Goal: Task Accomplishment & Management: Complete application form

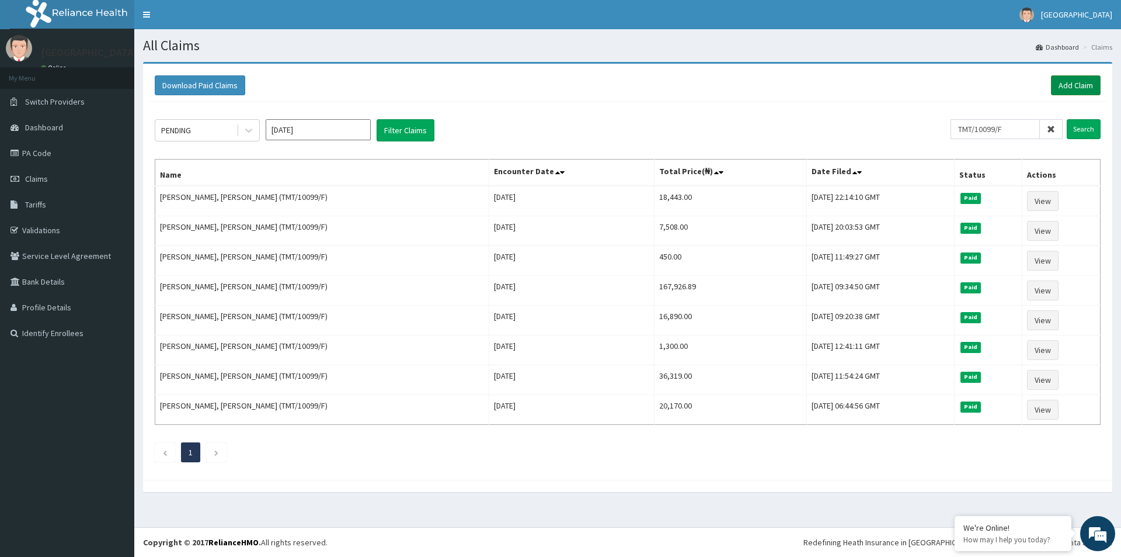
click at [1078, 85] on link "Add Claim" at bounding box center [1076, 85] width 50 height 20
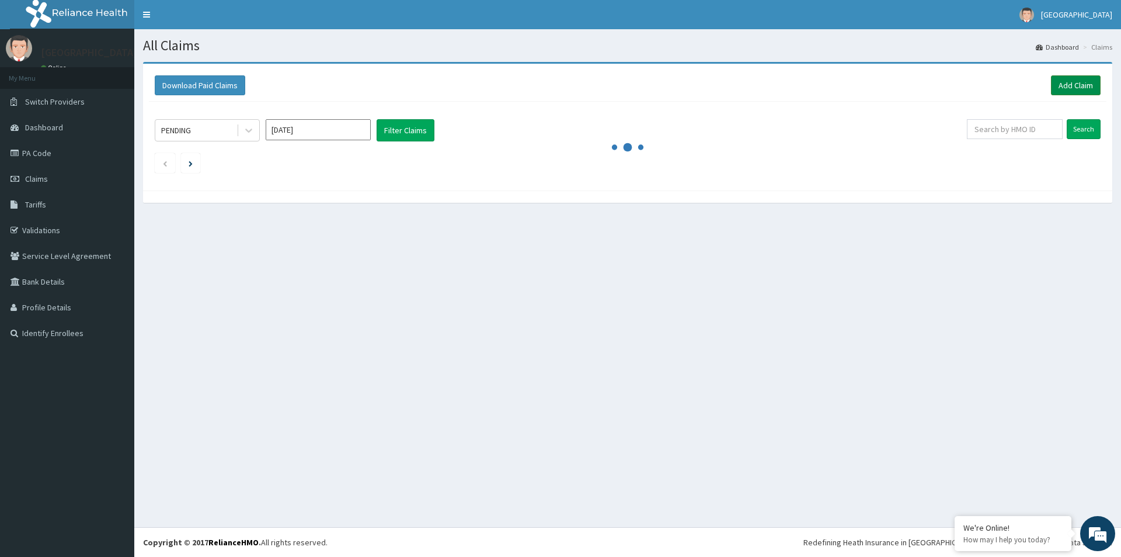
click at [1068, 81] on link "Add Claim" at bounding box center [1076, 85] width 50 height 20
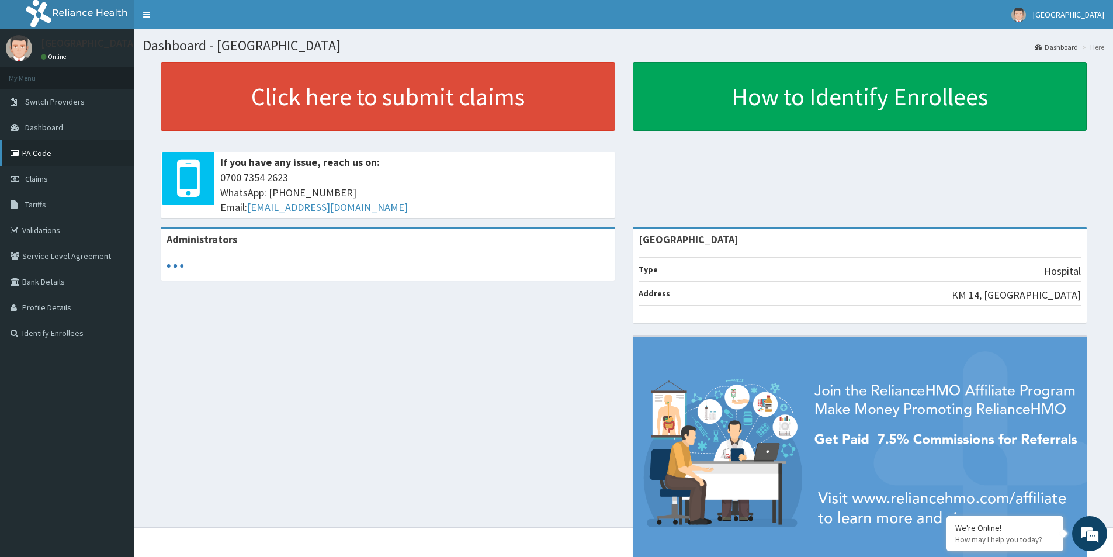
click at [42, 151] on link "PA Code" at bounding box center [67, 153] width 134 height 26
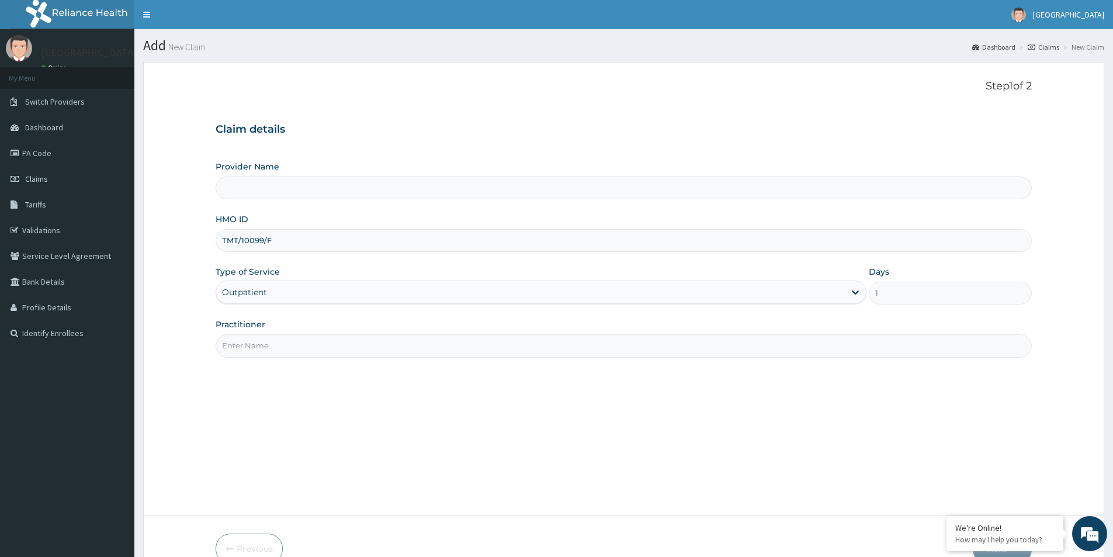
type input "Shawsand Medical Centre"
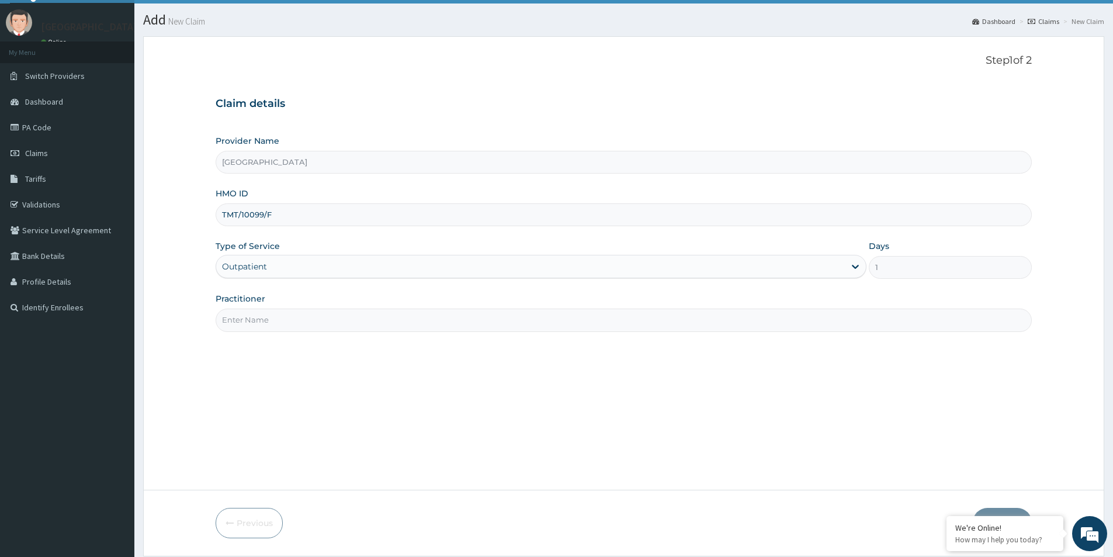
scroll to position [64, 0]
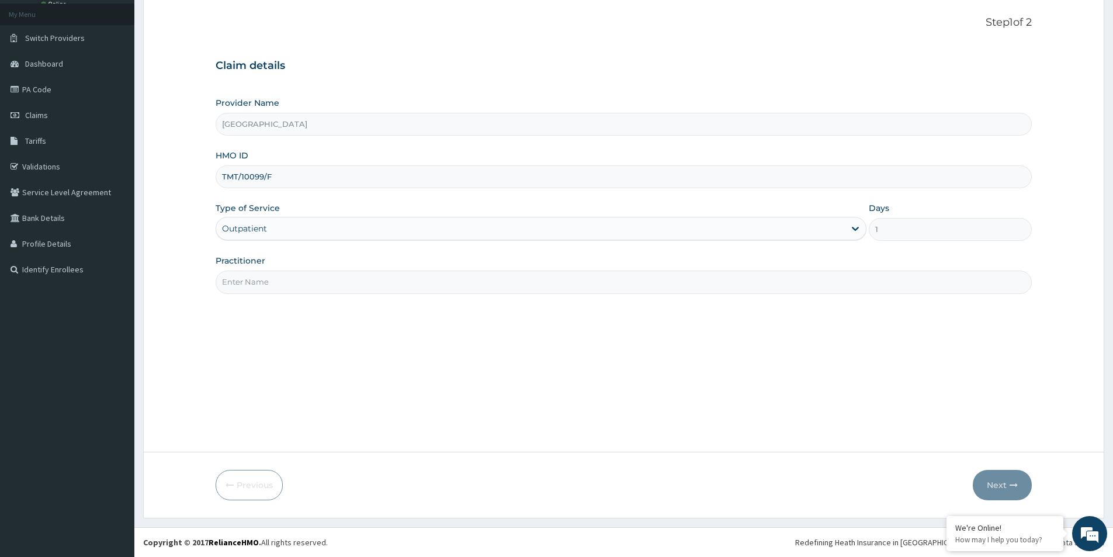
click at [255, 292] on input "Practitioner" at bounding box center [624, 281] width 816 height 23
type input "[PERSON_NAME]"
click at [1010, 488] on icon "button" at bounding box center [1013, 485] width 8 height 8
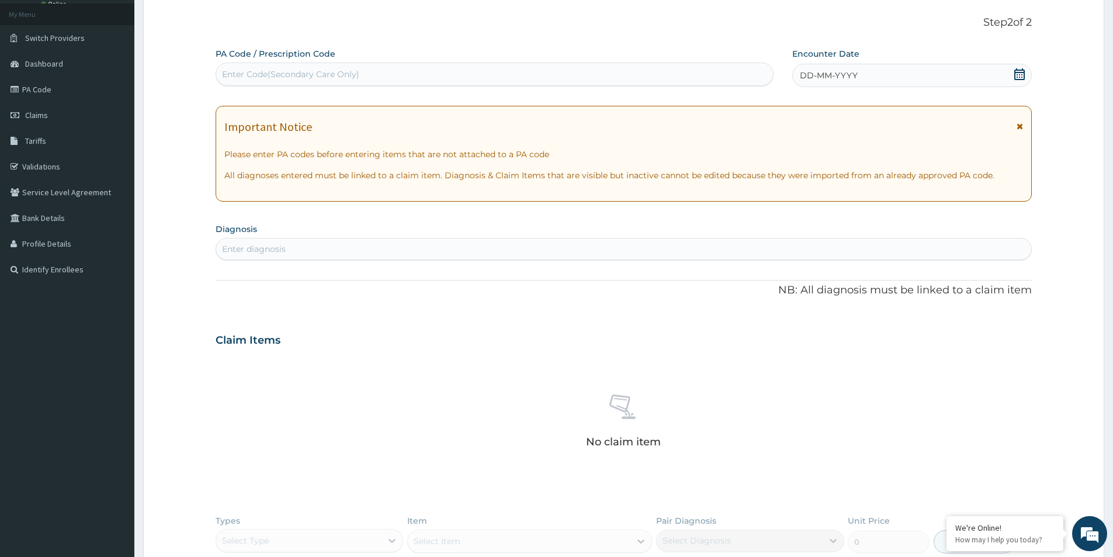
scroll to position [0, 0]
click at [512, 70] on div "Enter Code(Secondary Care Only)" at bounding box center [494, 74] width 557 height 19
type input "PA/AFF0FA"
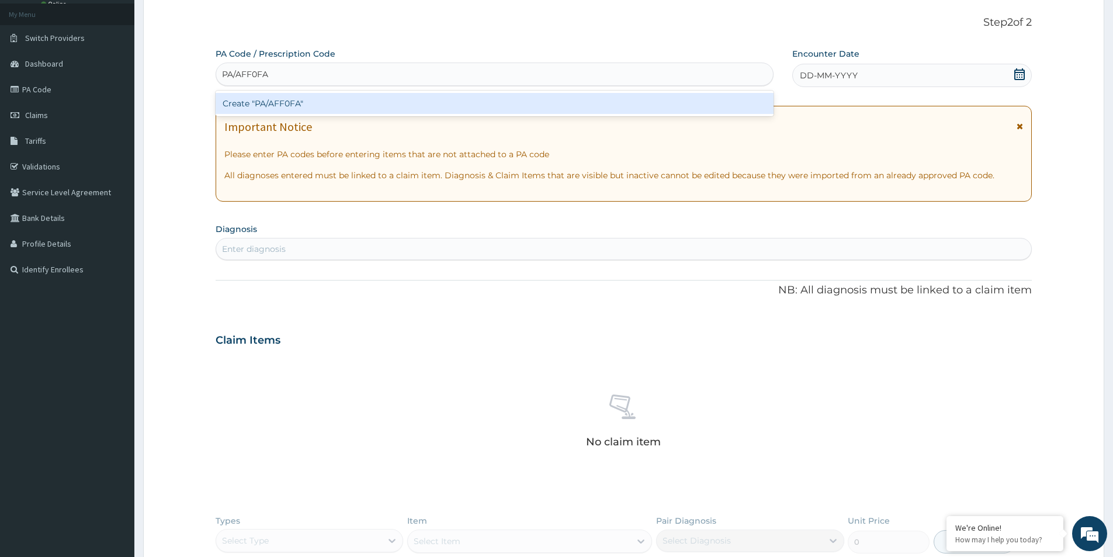
click at [470, 103] on div "Create "PA/AFF0FA"" at bounding box center [495, 103] width 558 height 21
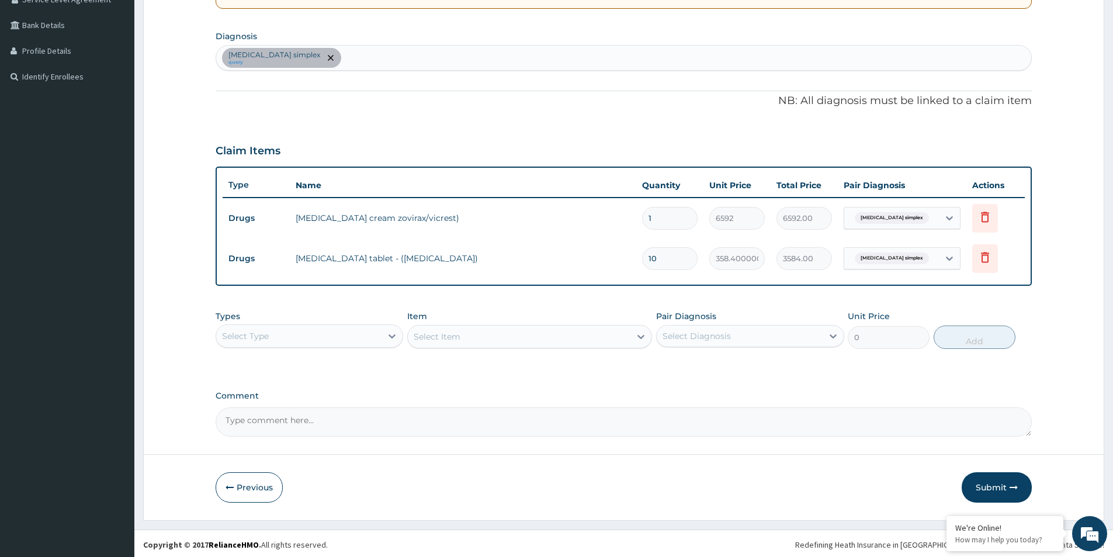
scroll to position [259, 0]
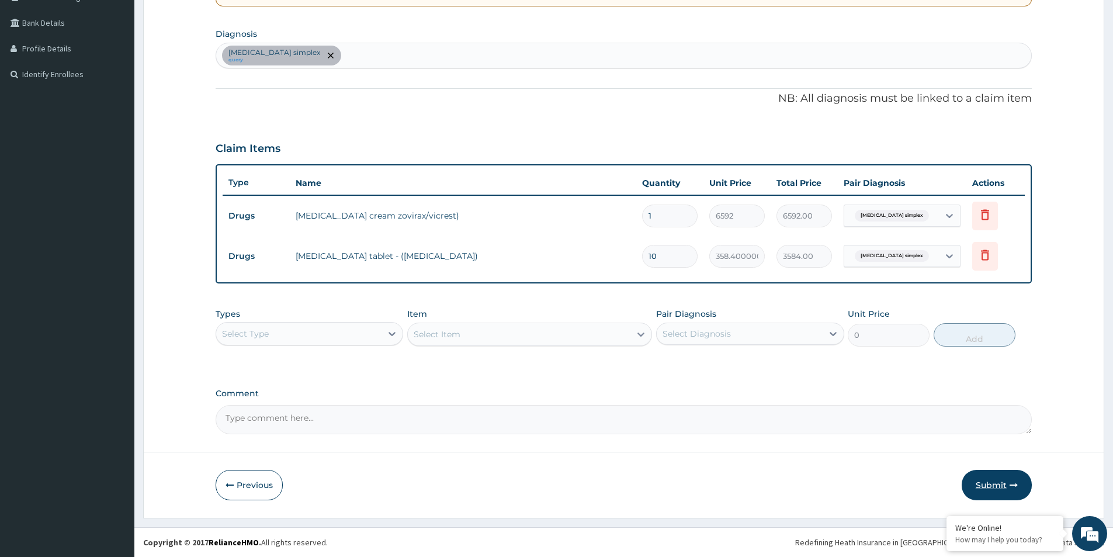
click at [1013, 481] on icon "button" at bounding box center [1013, 485] width 8 height 8
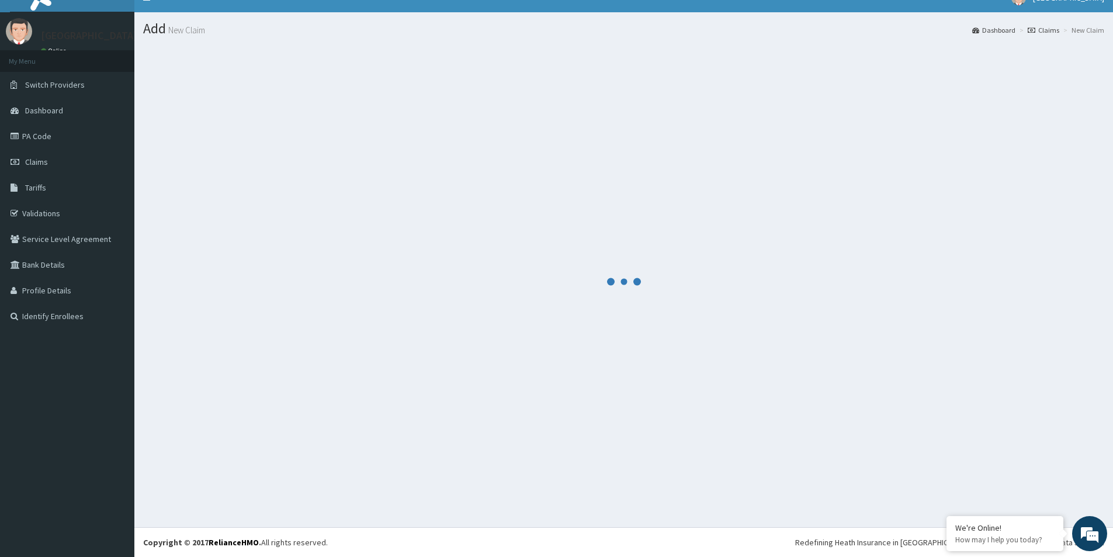
scroll to position [17, 0]
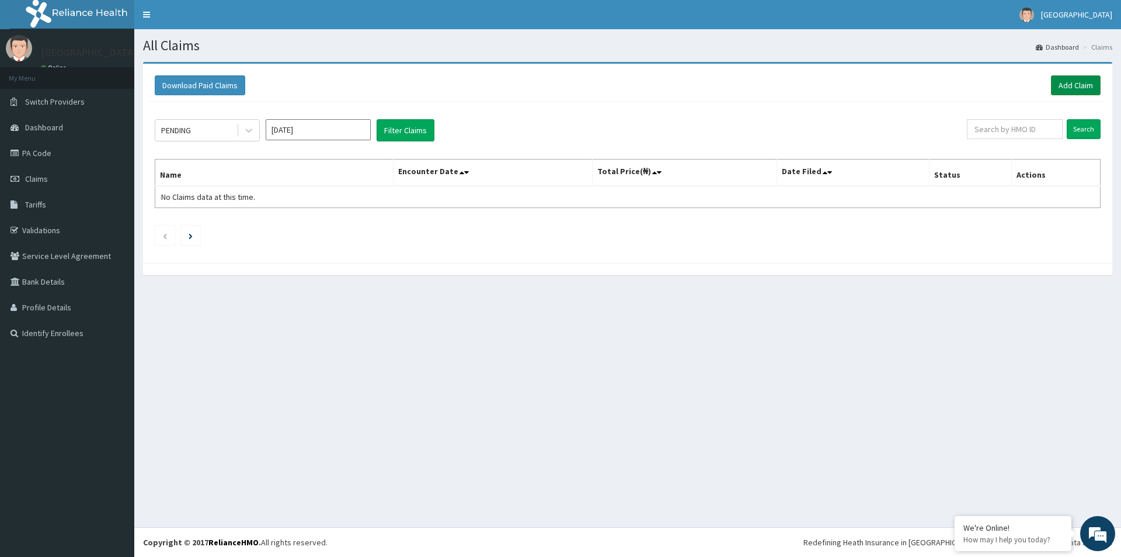
click at [1090, 84] on link "Add Claim" at bounding box center [1076, 85] width 50 height 20
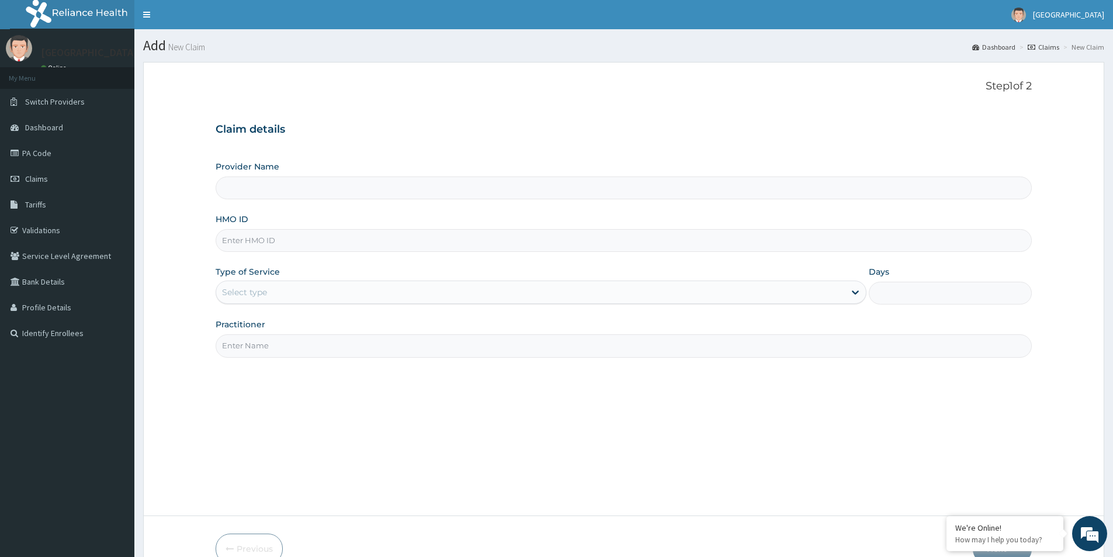
click at [291, 248] on input "HMO ID" at bounding box center [624, 240] width 816 height 23
type input "AOM/1020"
type input "[GEOGRAPHIC_DATA]"
type input "AOM/10203/A"
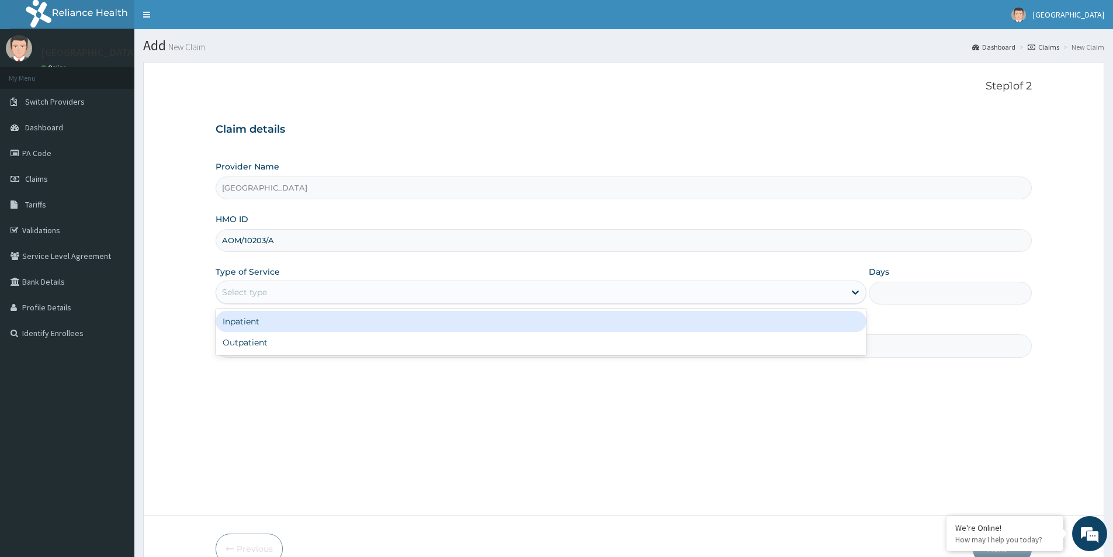
click at [307, 291] on div "Select type" at bounding box center [530, 292] width 628 height 19
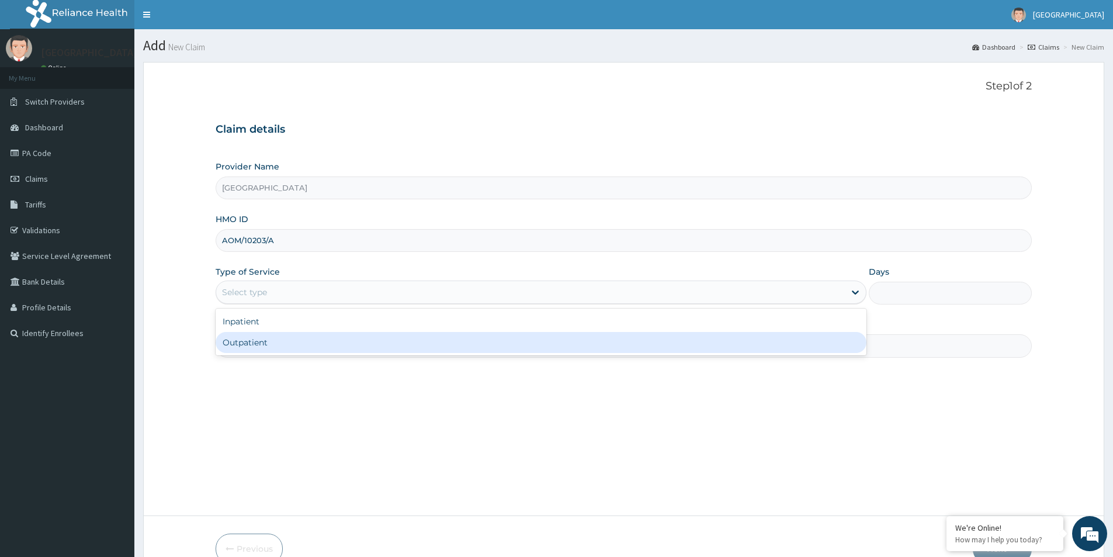
click at [290, 343] on div "Outpatient" at bounding box center [541, 342] width 651 height 21
type input "1"
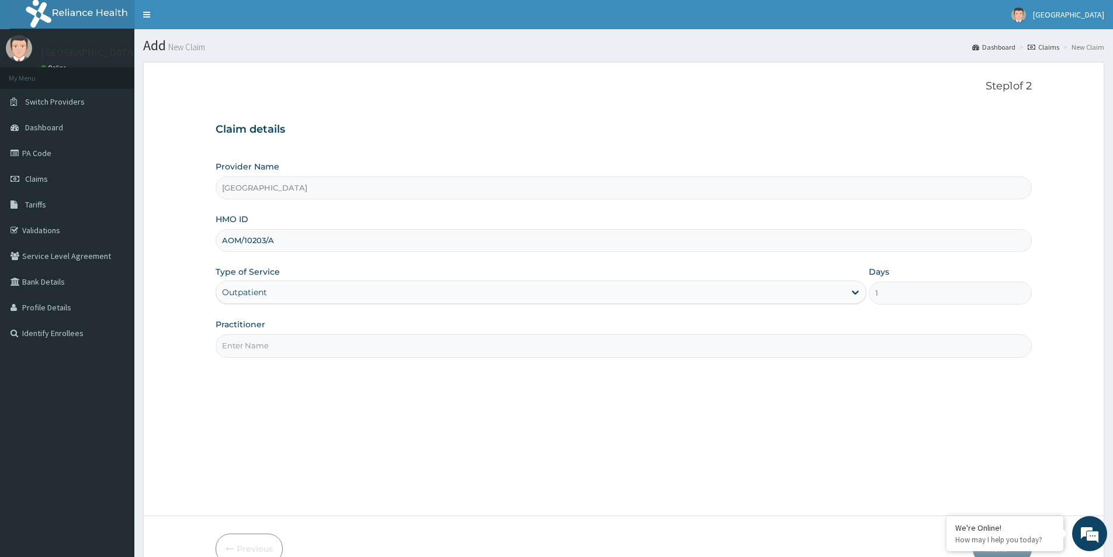
click at [296, 342] on input "Practitioner" at bounding box center [624, 345] width 816 height 23
type input "DR. ABAH"
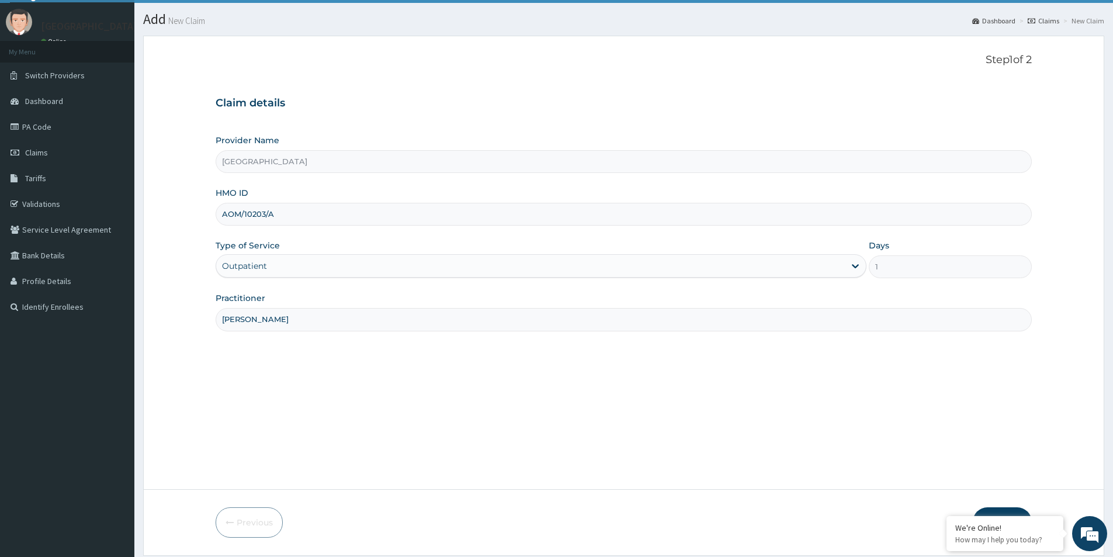
scroll to position [64, 0]
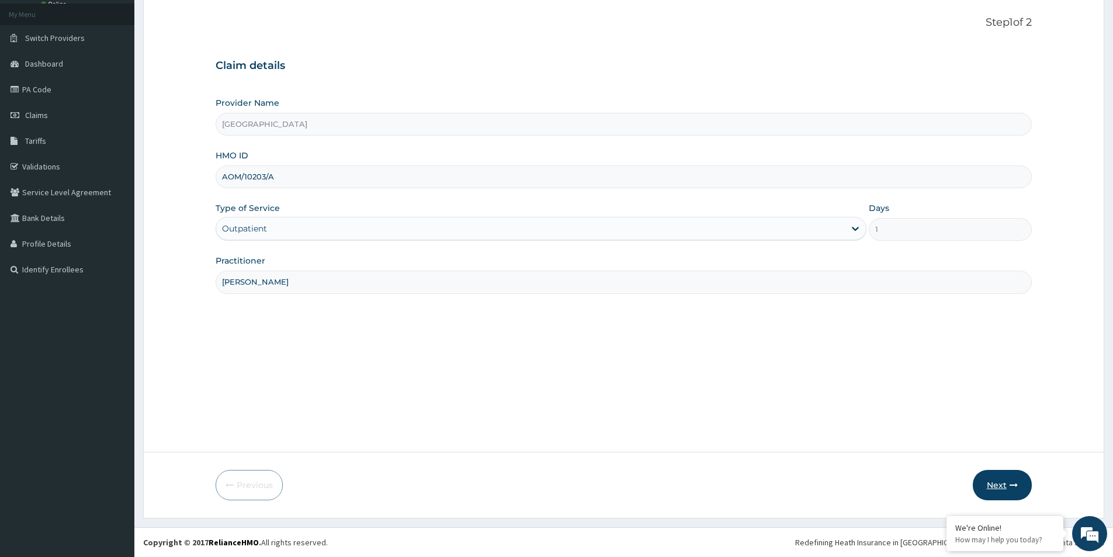
click at [1000, 477] on button "Next" at bounding box center [1001, 485] width 59 height 30
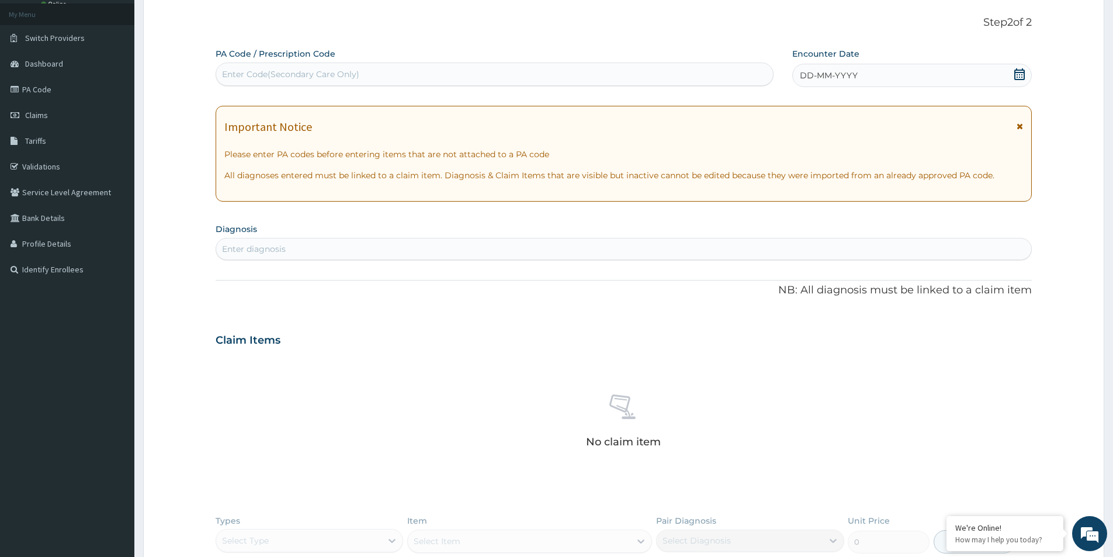
click at [348, 71] on div "Enter Code(Secondary Care Only)" at bounding box center [290, 74] width 137 height 12
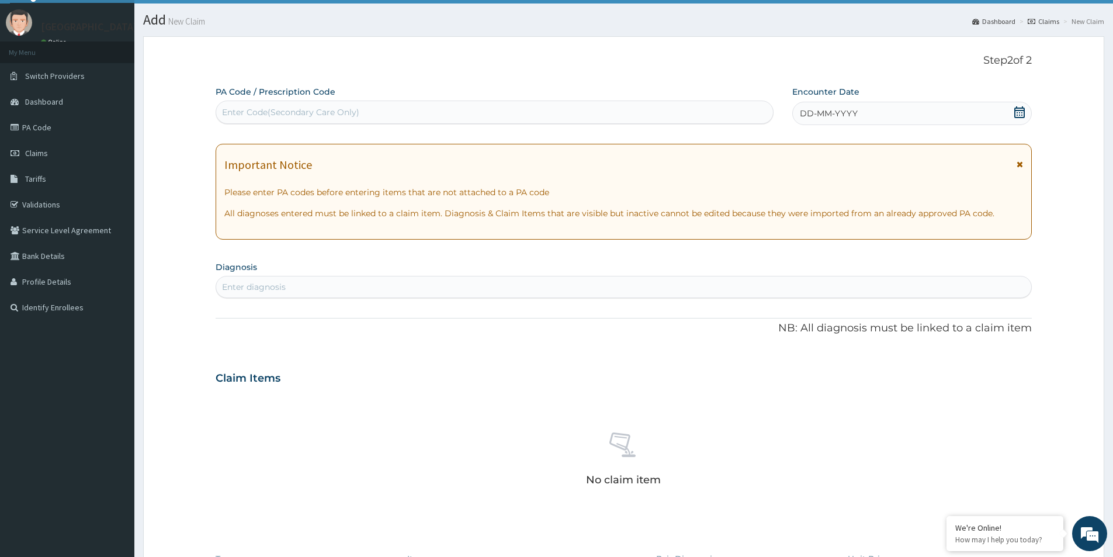
scroll to position [0, 0]
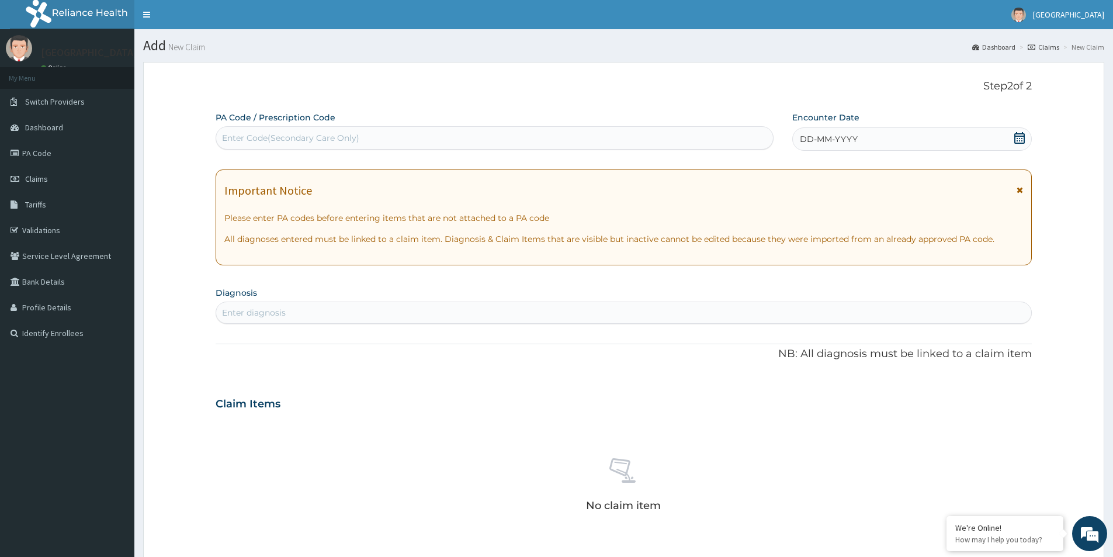
drag, startPoint x: 336, startPoint y: 131, endPoint x: 279, endPoint y: 134, distance: 56.7
click at [279, 134] on div "Enter Code(Secondary Care Only)" at bounding box center [290, 138] width 137 height 12
type input "PA/D26E95"
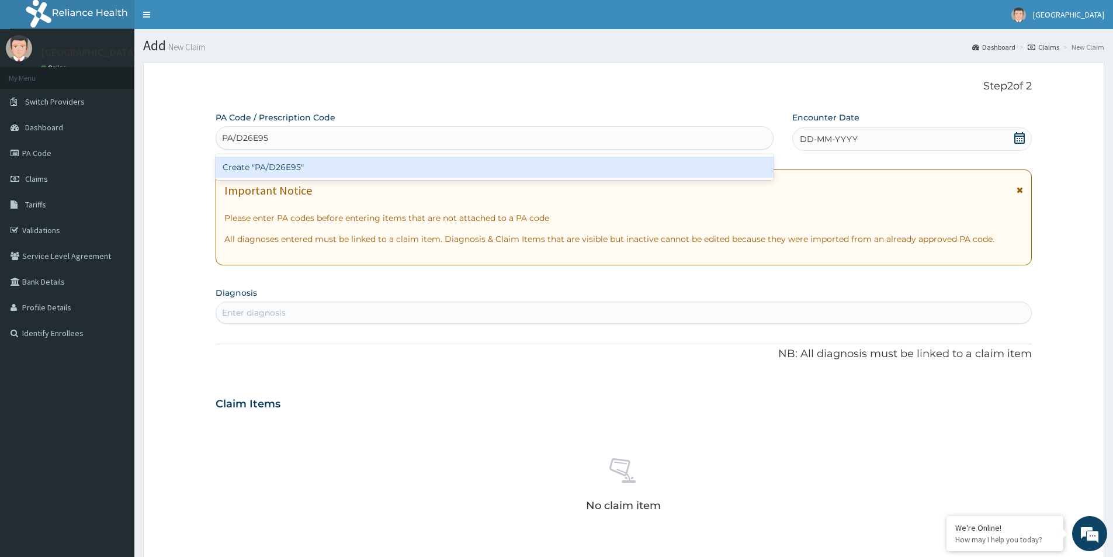
click at [328, 166] on div "Create "PA/D26E95"" at bounding box center [495, 167] width 558 height 21
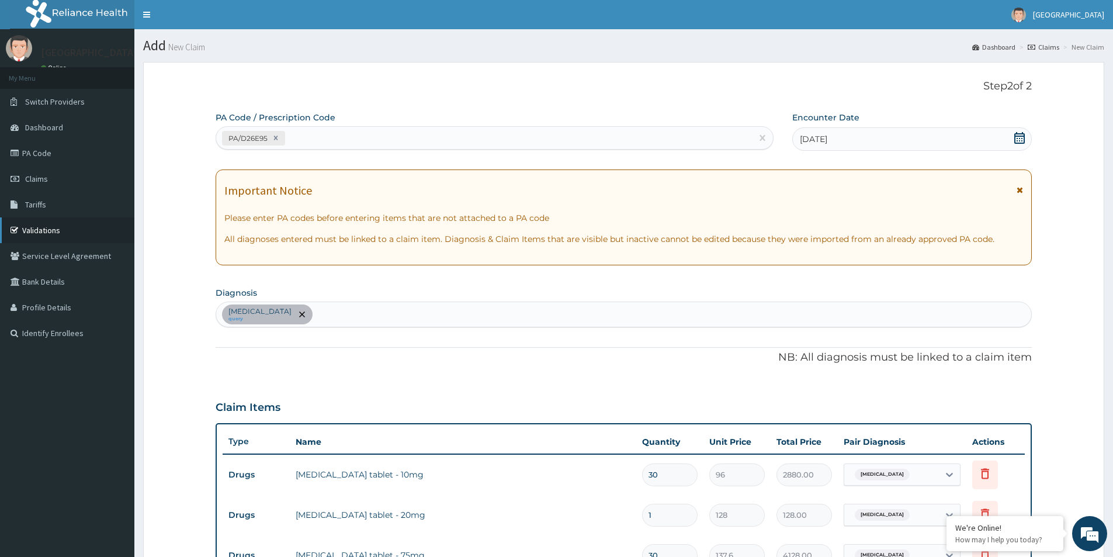
drag, startPoint x: 46, startPoint y: 230, endPoint x: 48, endPoint y: 222, distance: 8.4
click at [46, 230] on link "Validations" at bounding box center [67, 230] width 134 height 26
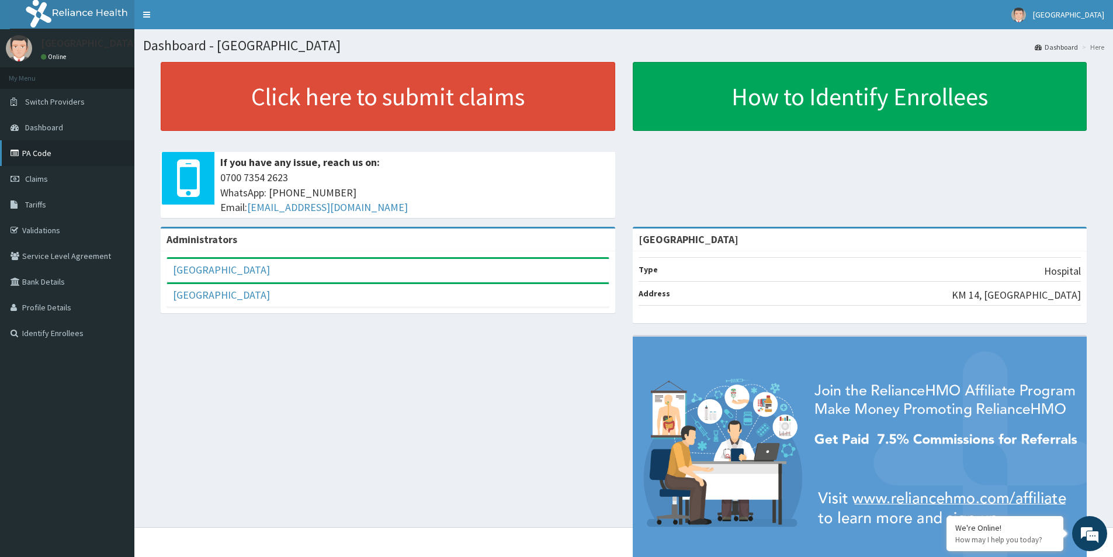
click at [45, 152] on link "PA Code" at bounding box center [67, 153] width 134 height 26
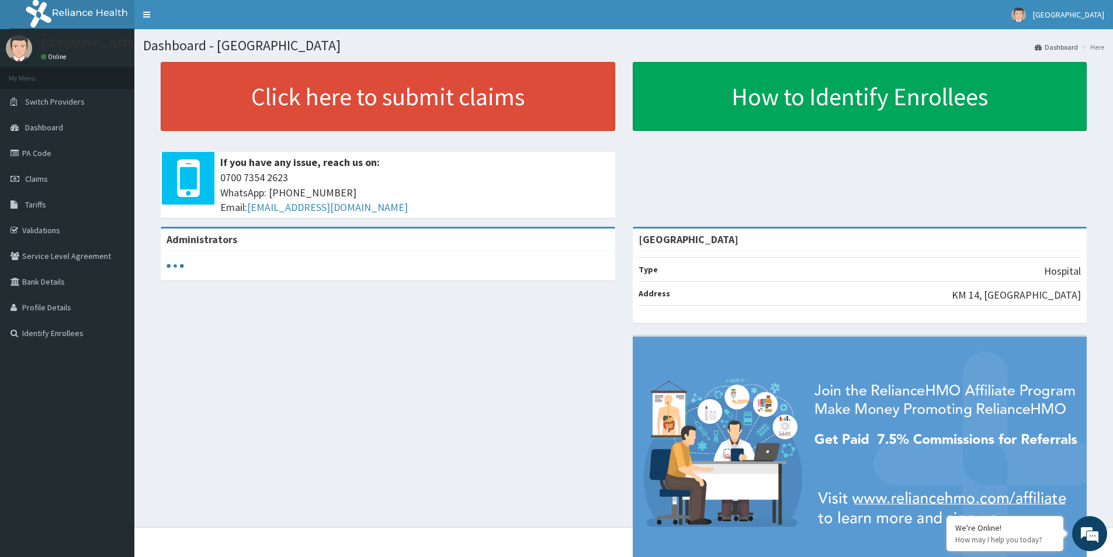
click at [36, 155] on link "PA Code" at bounding box center [67, 153] width 134 height 26
